Goal: Task Accomplishment & Management: Manage account settings

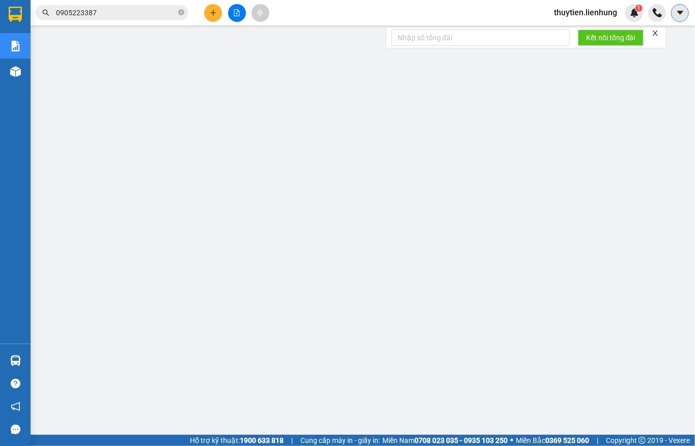
click at [678, 13] on icon "caret-down" at bounding box center [680, 12] width 9 height 9
click at [596, 7] on span "thuytien.lienhung" at bounding box center [585, 12] width 79 height 13
click at [581, 30] on span "Đăng xuất" at bounding box center [589, 31] width 59 height 11
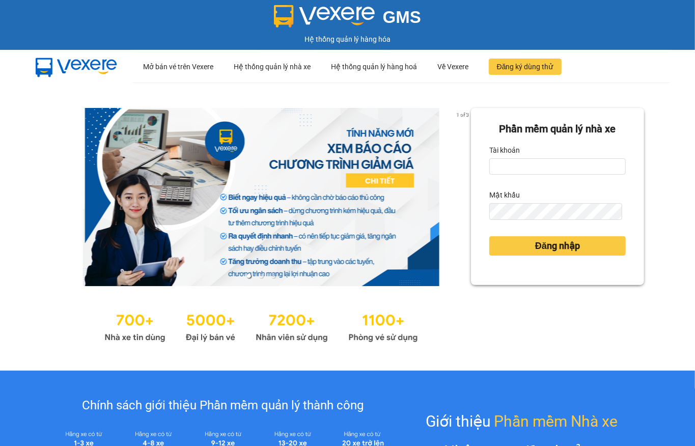
click at [500, 151] on label "Tài khoản" at bounding box center [505, 150] width 31 height 16
click at [500, 158] on input "Tài khoản" at bounding box center [558, 166] width 137 height 16
click at [503, 160] on input "Tài khoản" at bounding box center [558, 166] width 137 height 16
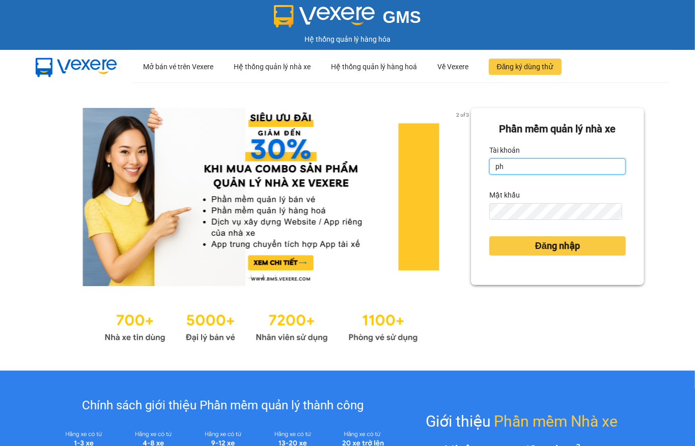
type input "phuongtram.lienhung"
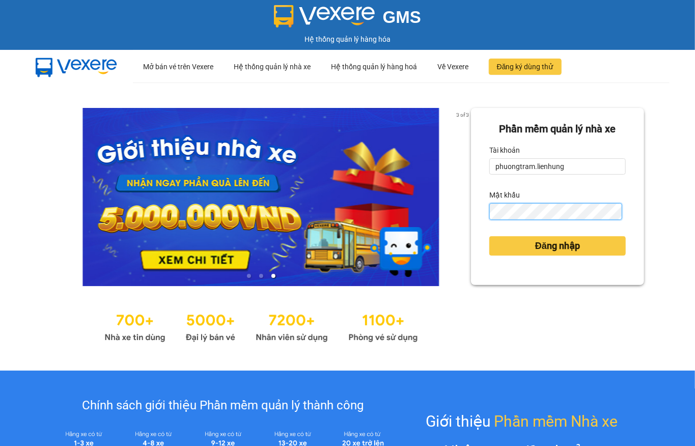
click at [490, 236] on button "Đăng nhập" at bounding box center [558, 245] width 137 height 19
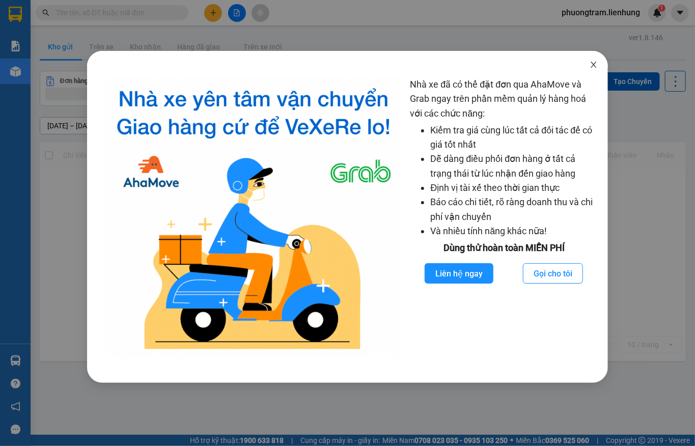
click at [592, 65] on icon "close" at bounding box center [594, 65] width 8 height 8
